Goal: Task Accomplishment & Management: Manage account settings

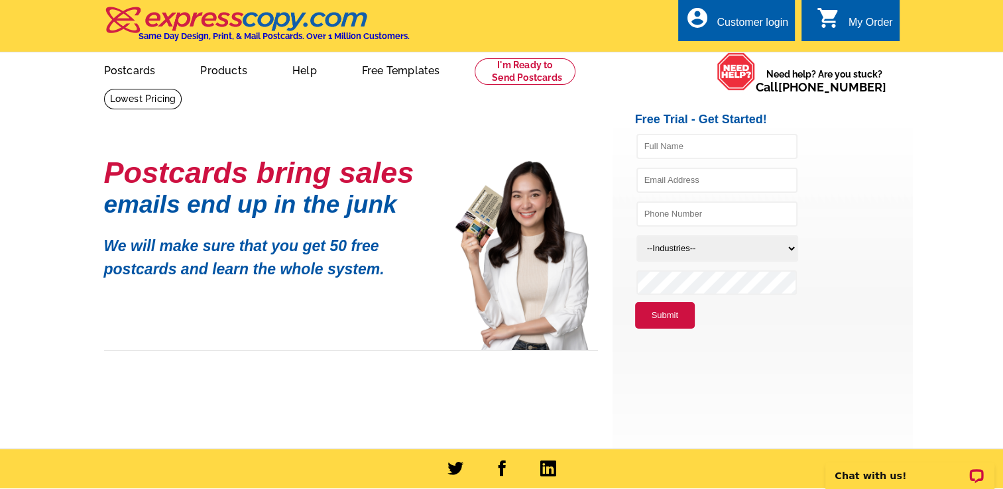
click at [722, 33] on div "Customer login" at bounding box center [753, 26] width 72 height 19
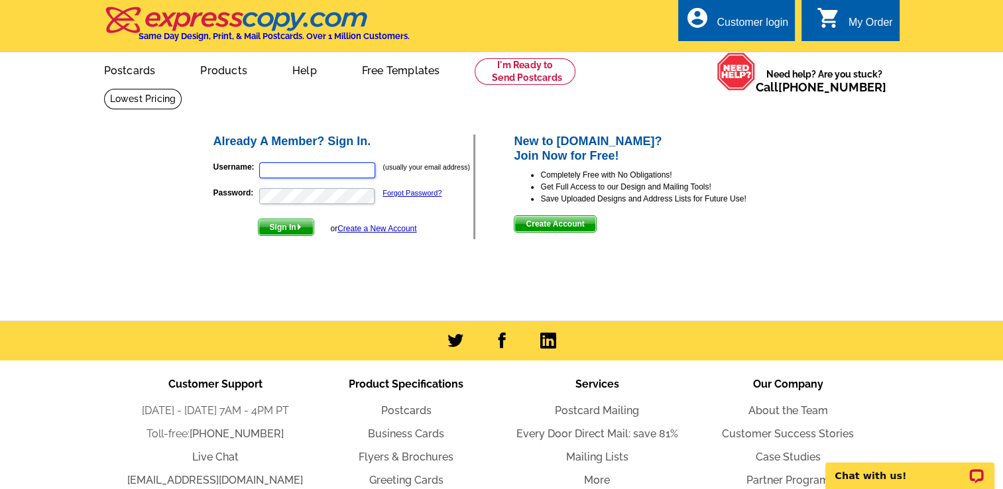
click at [310, 168] on input "Username:" at bounding box center [317, 170] width 116 height 16
type input "orlandojan@aol.com"
click at [282, 229] on span "Sign In" at bounding box center [286, 227] width 55 height 16
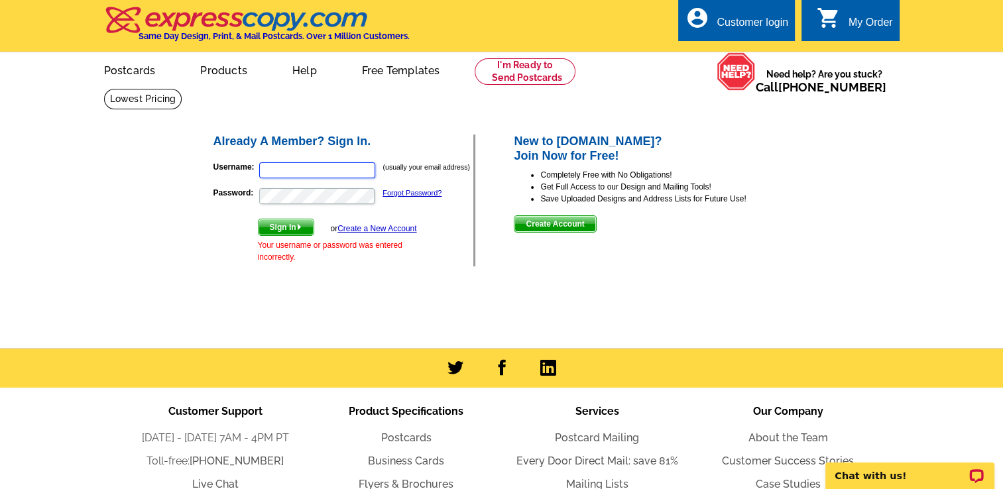
click at [294, 170] on input "Username:" at bounding box center [317, 170] width 116 height 16
drag, startPoint x: 341, startPoint y: 168, endPoint x: 303, endPoint y: 162, distance: 38.4
click at [303, 162] on p "Username: orlandojan@aol.com (usually your email address)" at bounding box center [343, 170] width 261 height 19
type input "[PERSON_NAME]@"
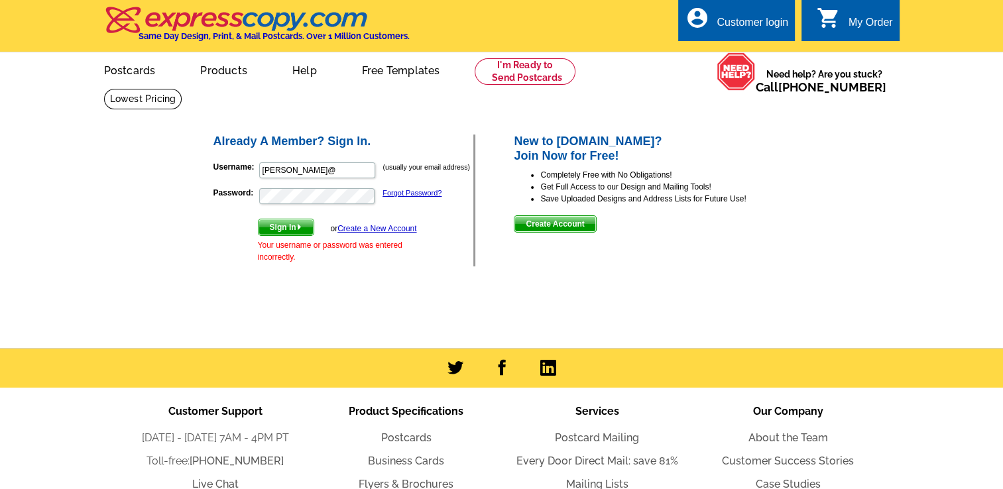
click at [281, 227] on span "Sign In" at bounding box center [286, 227] width 55 height 16
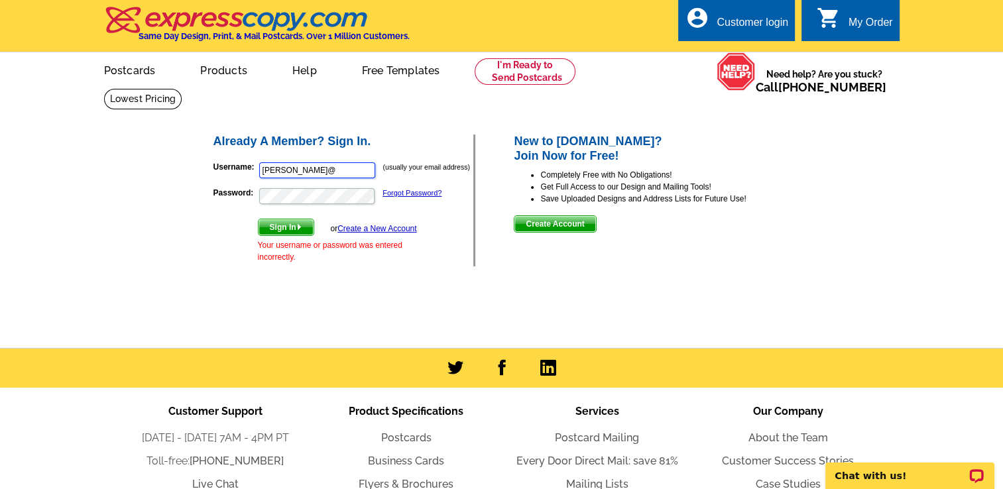
click at [327, 172] on input "[PERSON_NAME]@" at bounding box center [317, 170] width 116 height 16
type input "[EMAIL_ADDRESS][DOMAIN_NAME]"
click at [398, 193] on link "Forgot Password?" at bounding box center [412, 193] width 59 height 8
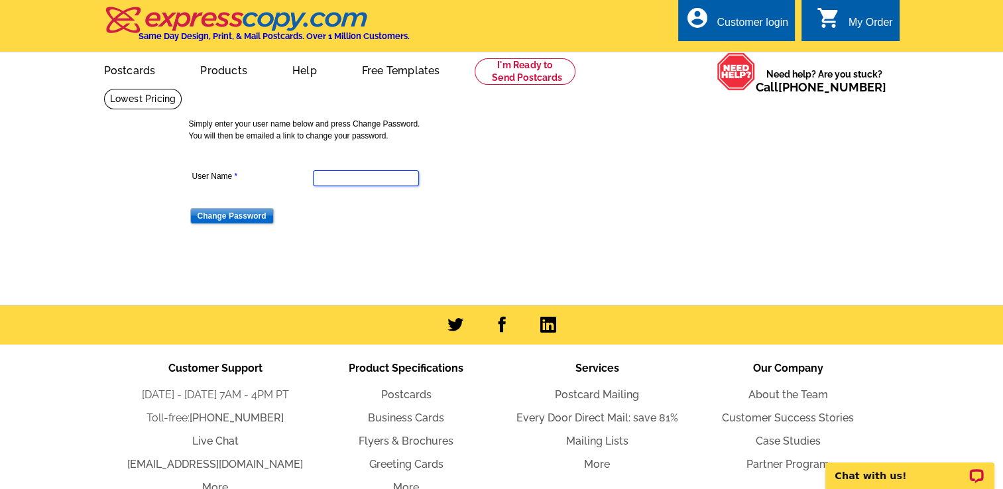
click at [349, 173] on input "User Name" at bounding box center [366, 178] width 106 height 16
type input "orlandojan"
click at [211, 219] on input "Change Password" at bounding box center [232, 216] width 84 height 16
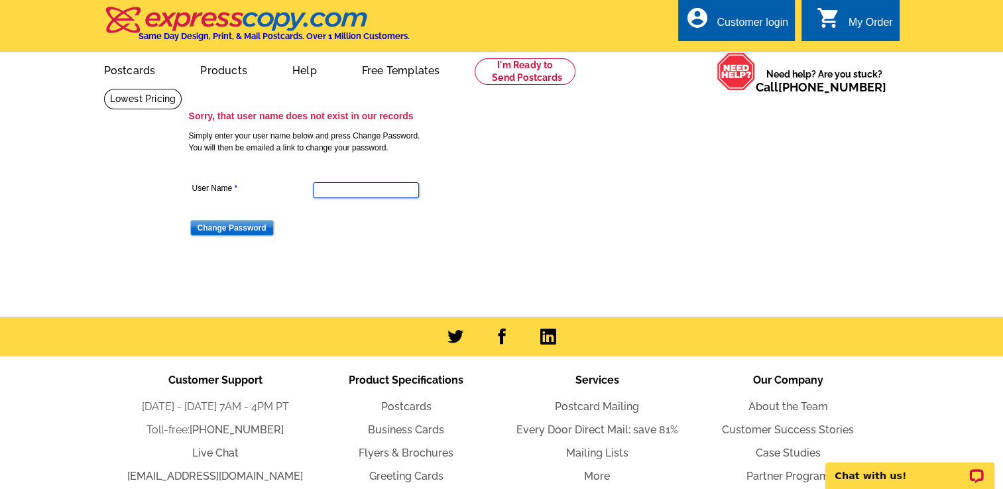
click at [372, 194] on input "User Name" at bounding box center [366, 190] width 106 height 16
type input "orlandojan@aol.com"
click at [229, 227] on input "Change Password" at bounding box center [232, 228] width 84 height 16
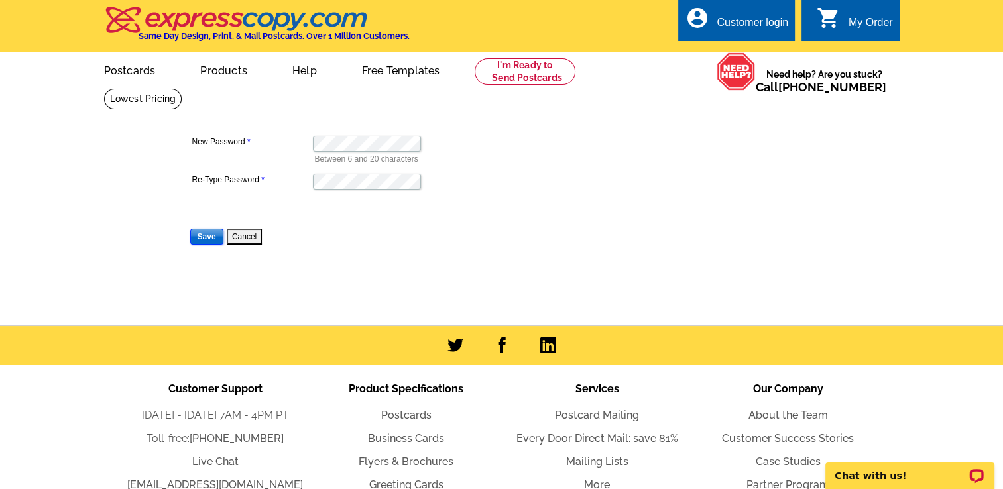
click at [204, 235] on input "Save" at bounding box center [206, 237] width 33 height 16
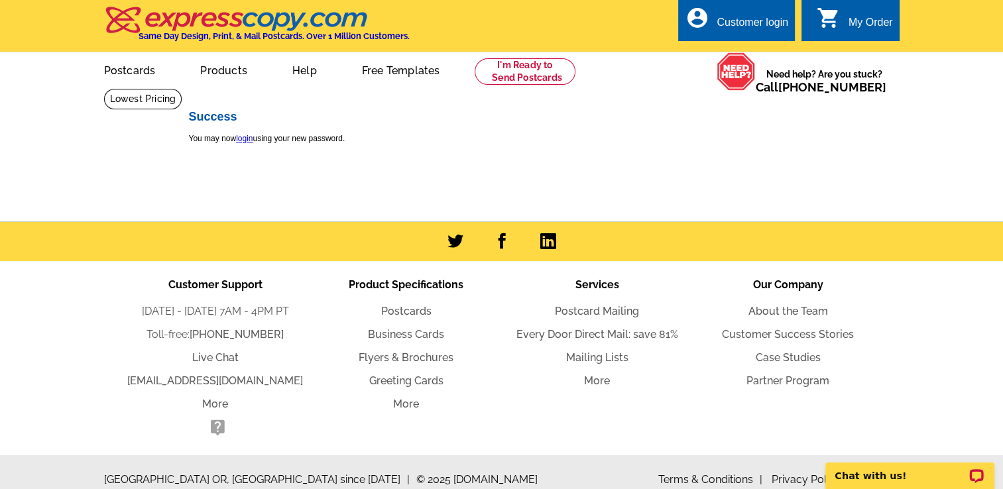
click at [748, 25] on div "Customer login" at bounding box center [753, 26] width 72 height 19
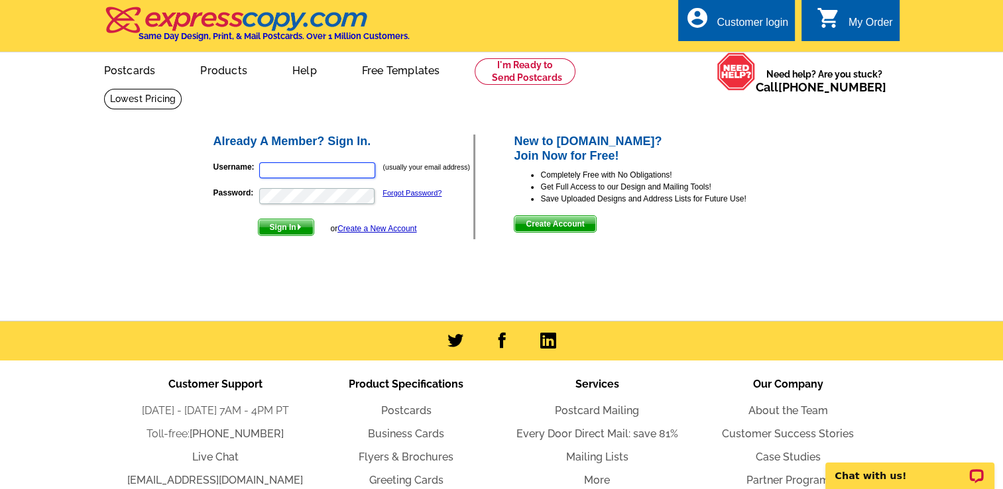
type input "[PERSON_NAME]@"
click at [284, 227] on span "Sign In" at bounding box center [286, 227] width 55 height 16
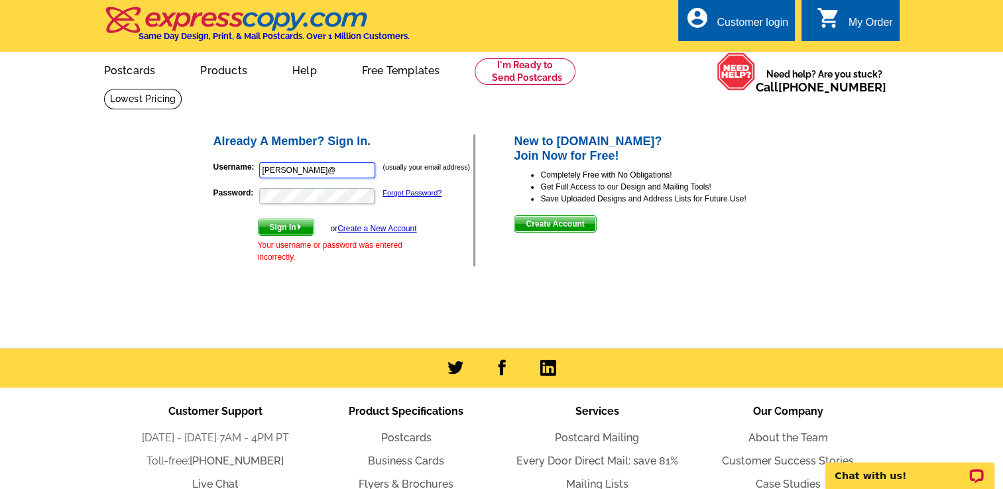
click at [329, 176] on input "[PERSON_NAME]@" at bounding box center [317, 170] width 116 height 16
type input "[EMAIL_ADDRESS][DOMAIN_NAME]"
click at [188, 232] on div "Already A Member? Sign In. Username: [PERSON_NAME][EMAIL_ADDRESS][DOMAIN_NAME] …" at bounding box center [503, 200] width 634 height 187
click at [186, 184] on div "Already A Member? Sign In. Username: [PERSON_NAME][EMAIL_ADDRESS][DOMAIN_NAME] …" at bounding box center [503, 200] width 634 height 187
click at [273, 227] on span "Sign In" at bounding box center [286, 227] width 55 height 16
